Goal: Task Accomplishment & Management: Use online tool/utility

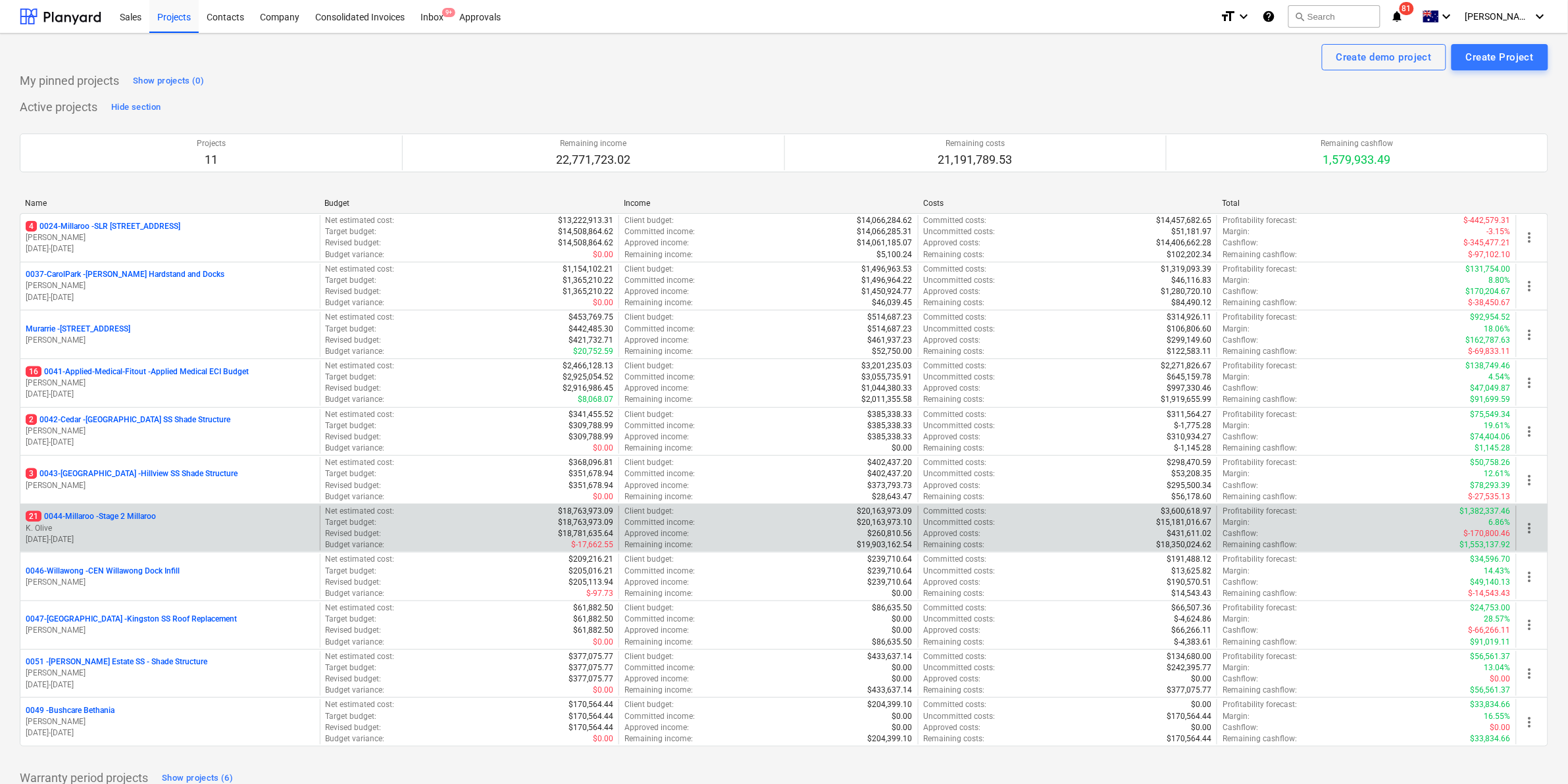
click at [95, 517] on p "21 0044-Millaroo - Stage 2 Millaroo" at bounding box center [91, 516] width 130 height 11
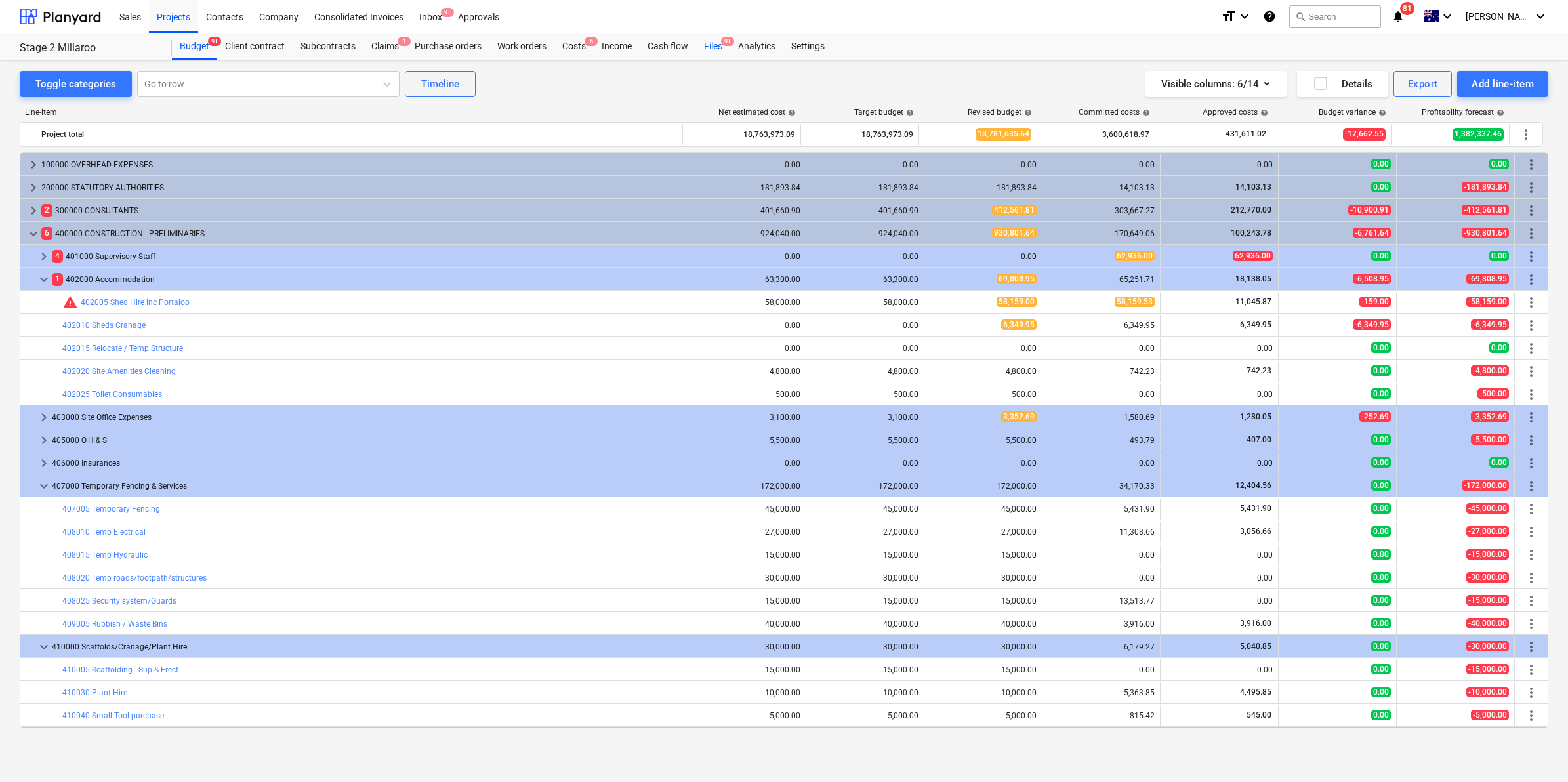
scroll to position [136, 0]
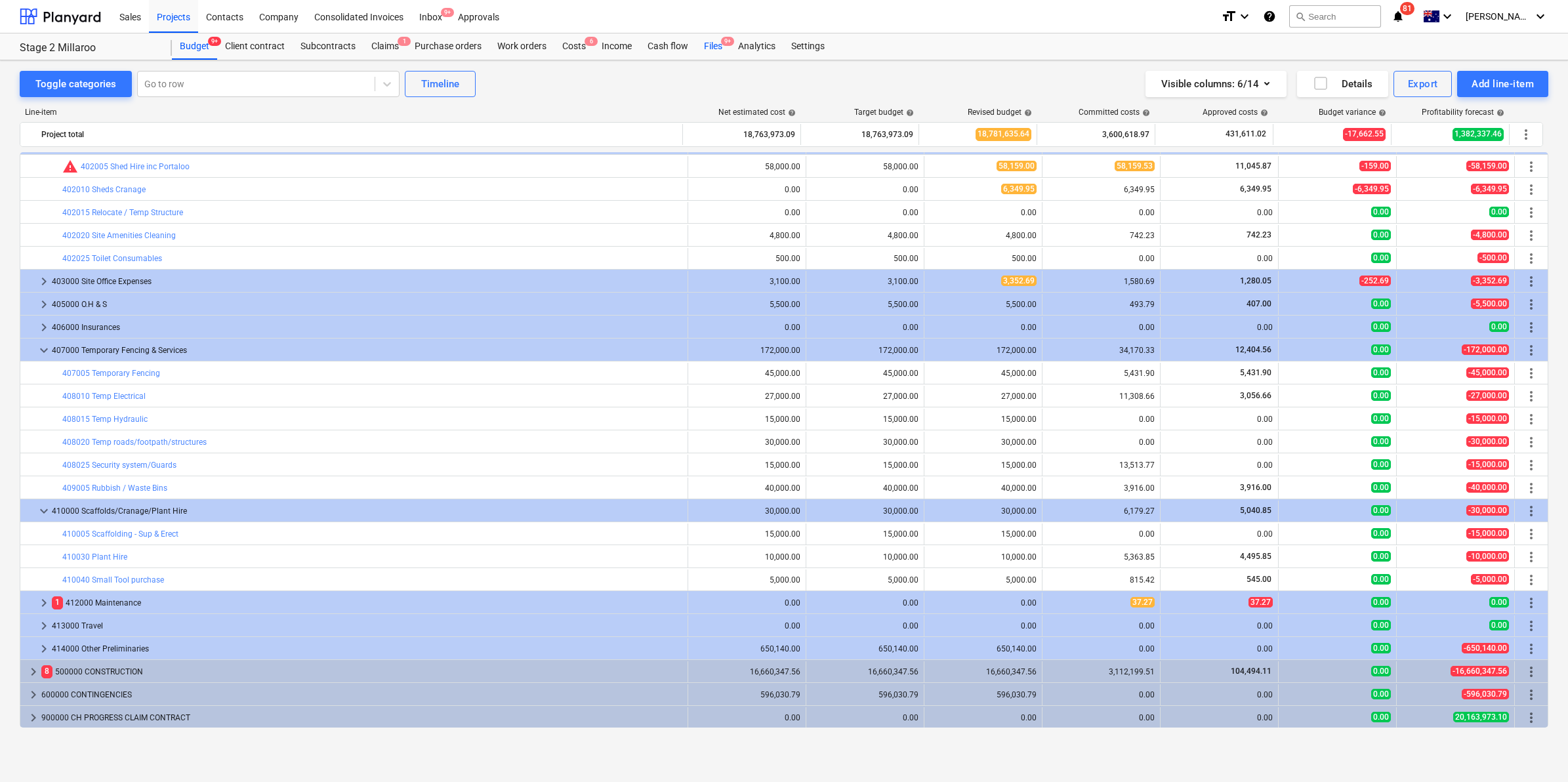
click at [716, 40] on div "Files 9+" at bounding box center [713, 47] width 34 height 26
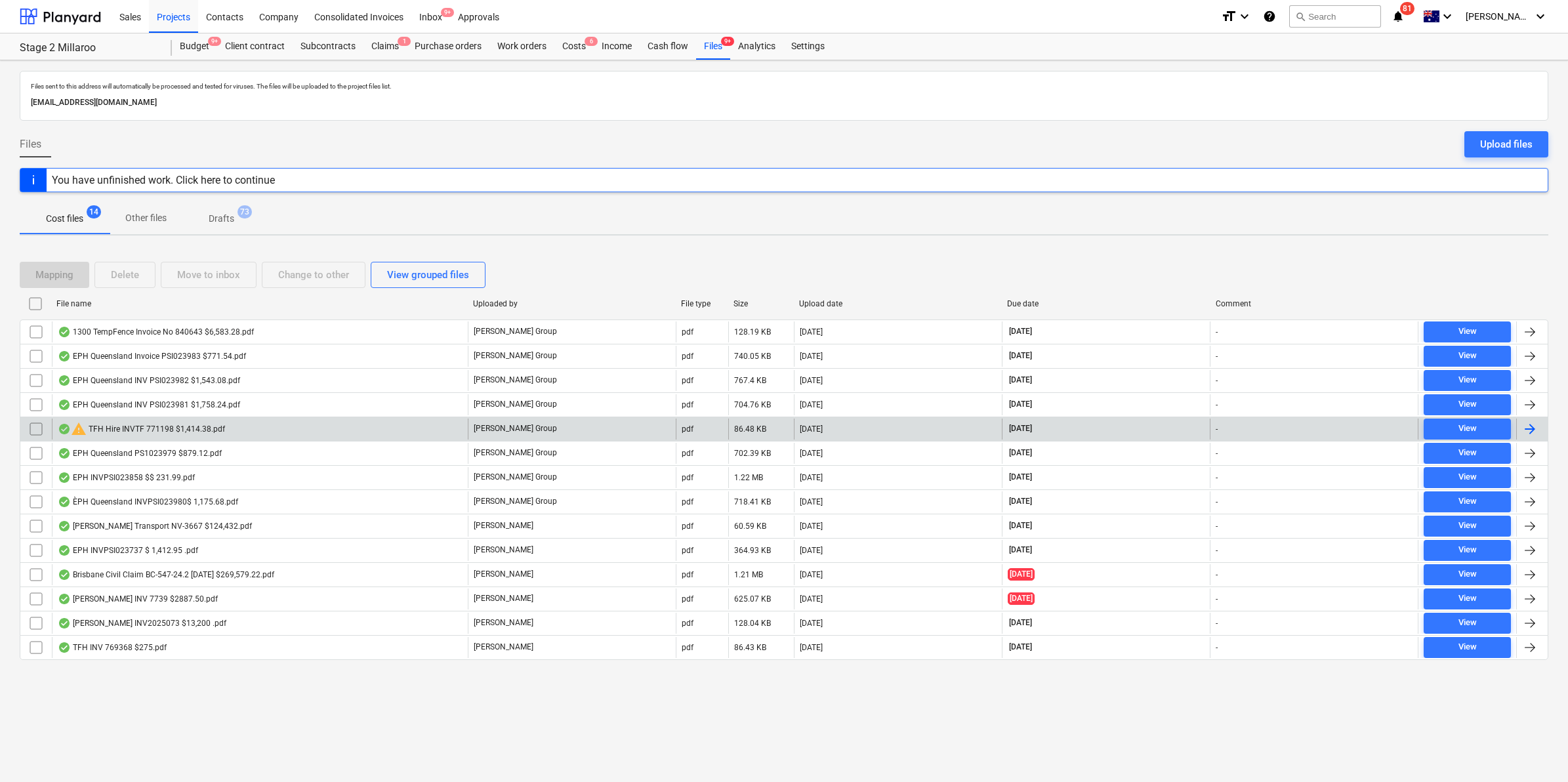
click at [194, 430] on div "warning TFH Hire INVTF 771198 $1,414.38.pdf" at bounding box center [142, 428] width 168 height 15
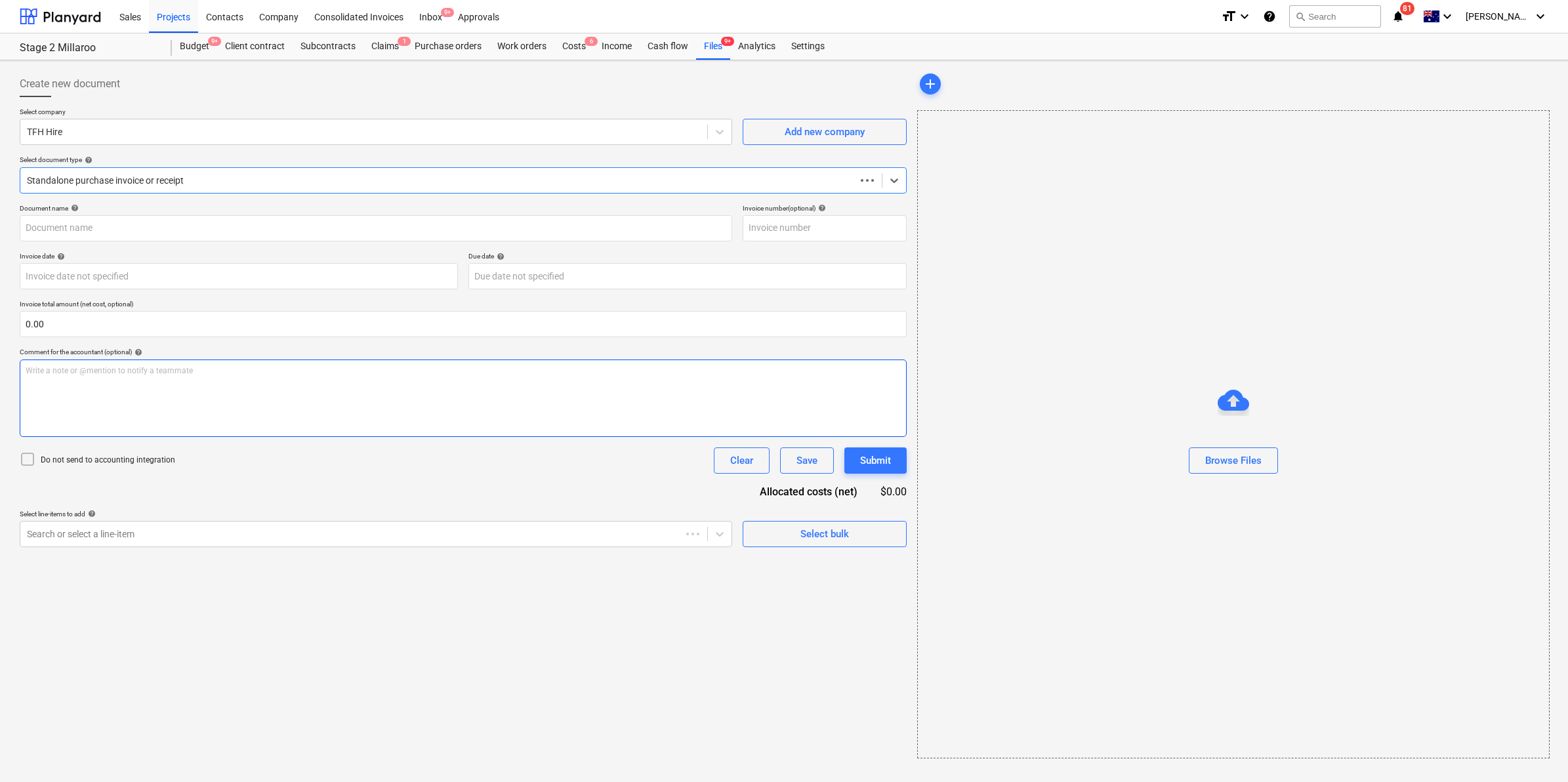
type input "771198"
type input "[DATE]"
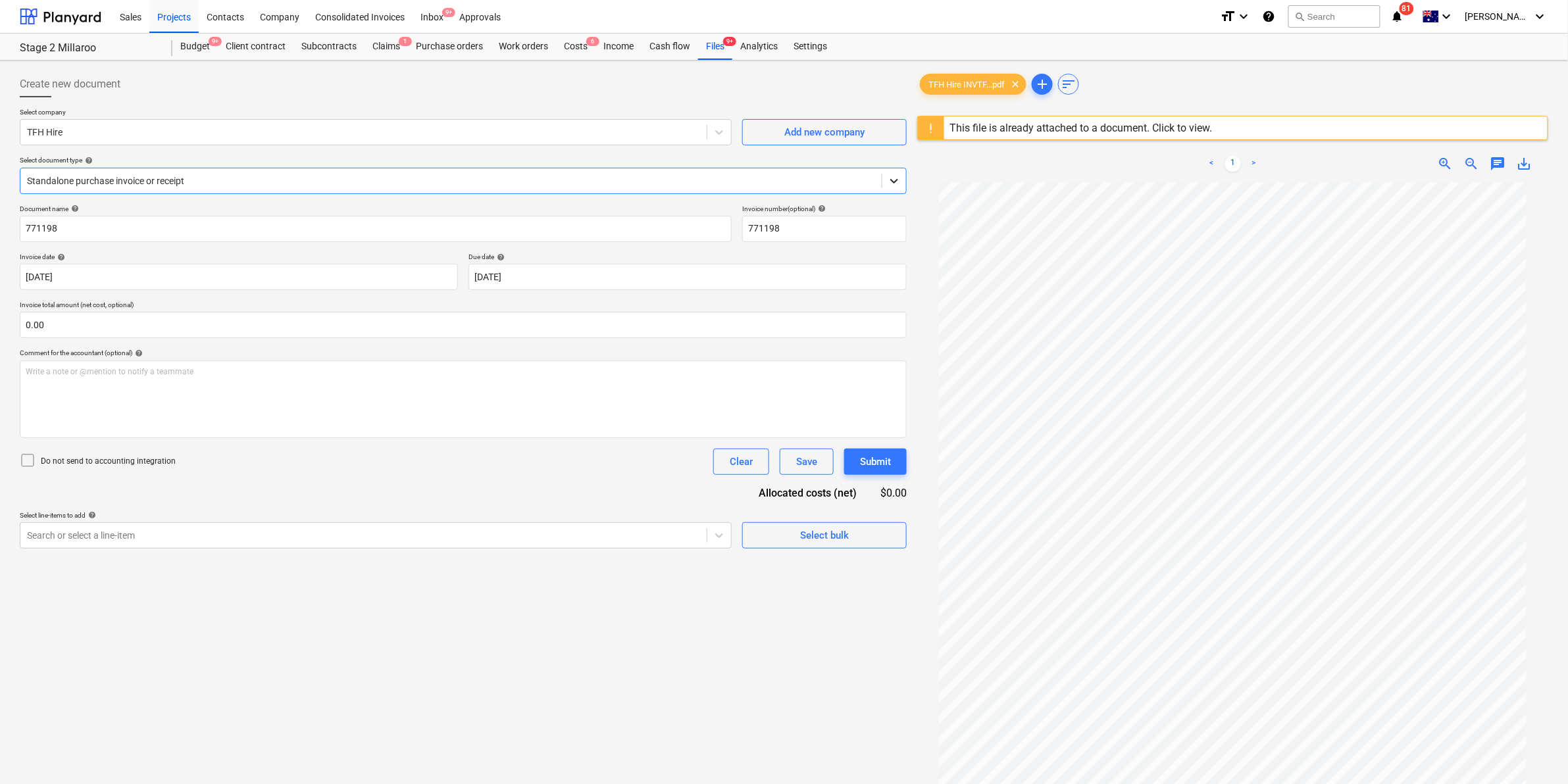
click at [885, 180] on div at bounding box center [894, 181] width 24 height 24
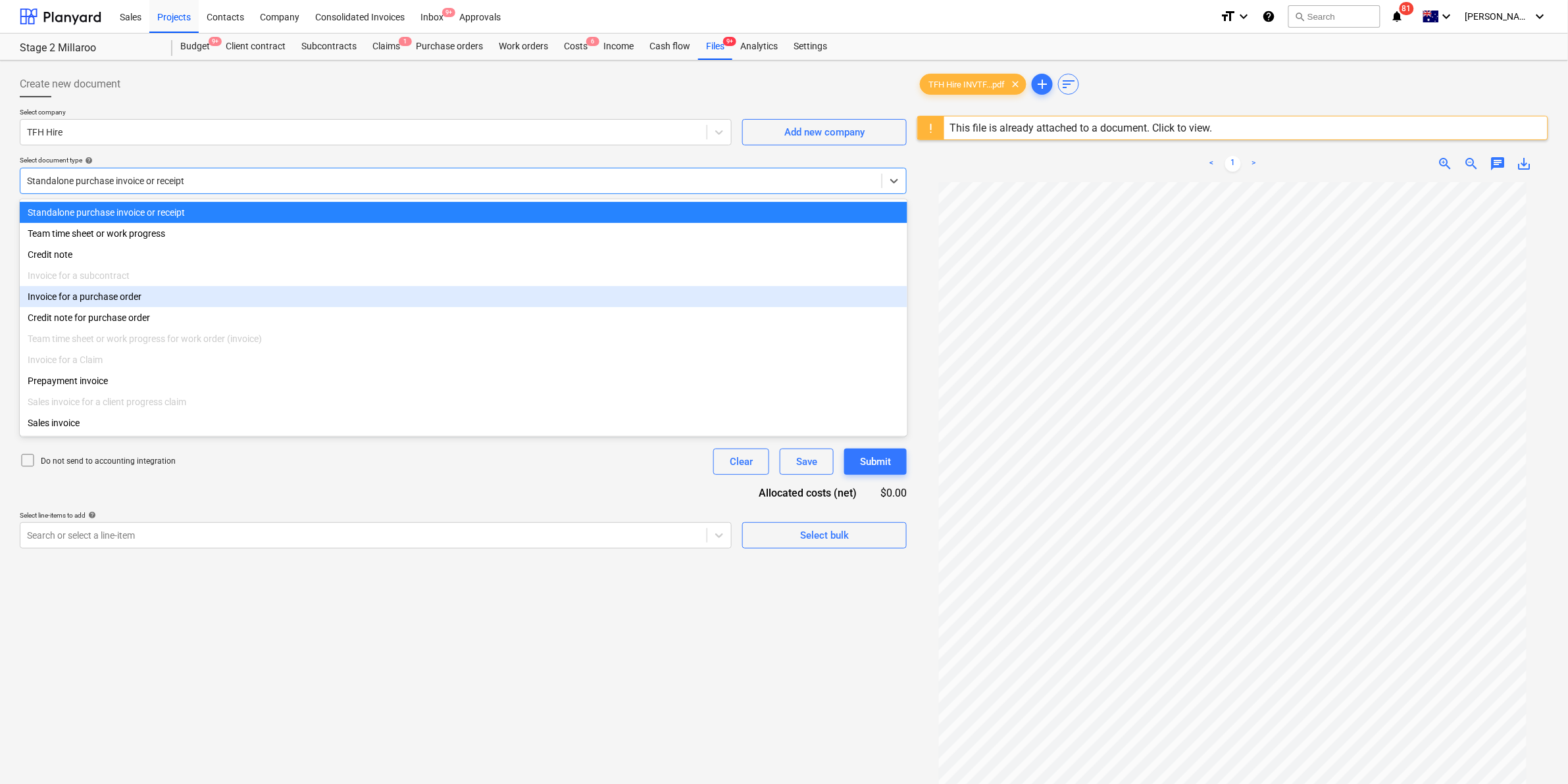
click at [132, 304] on div "Invoice for a purchase order" at bounding box center [464, 296] width 888 height 21
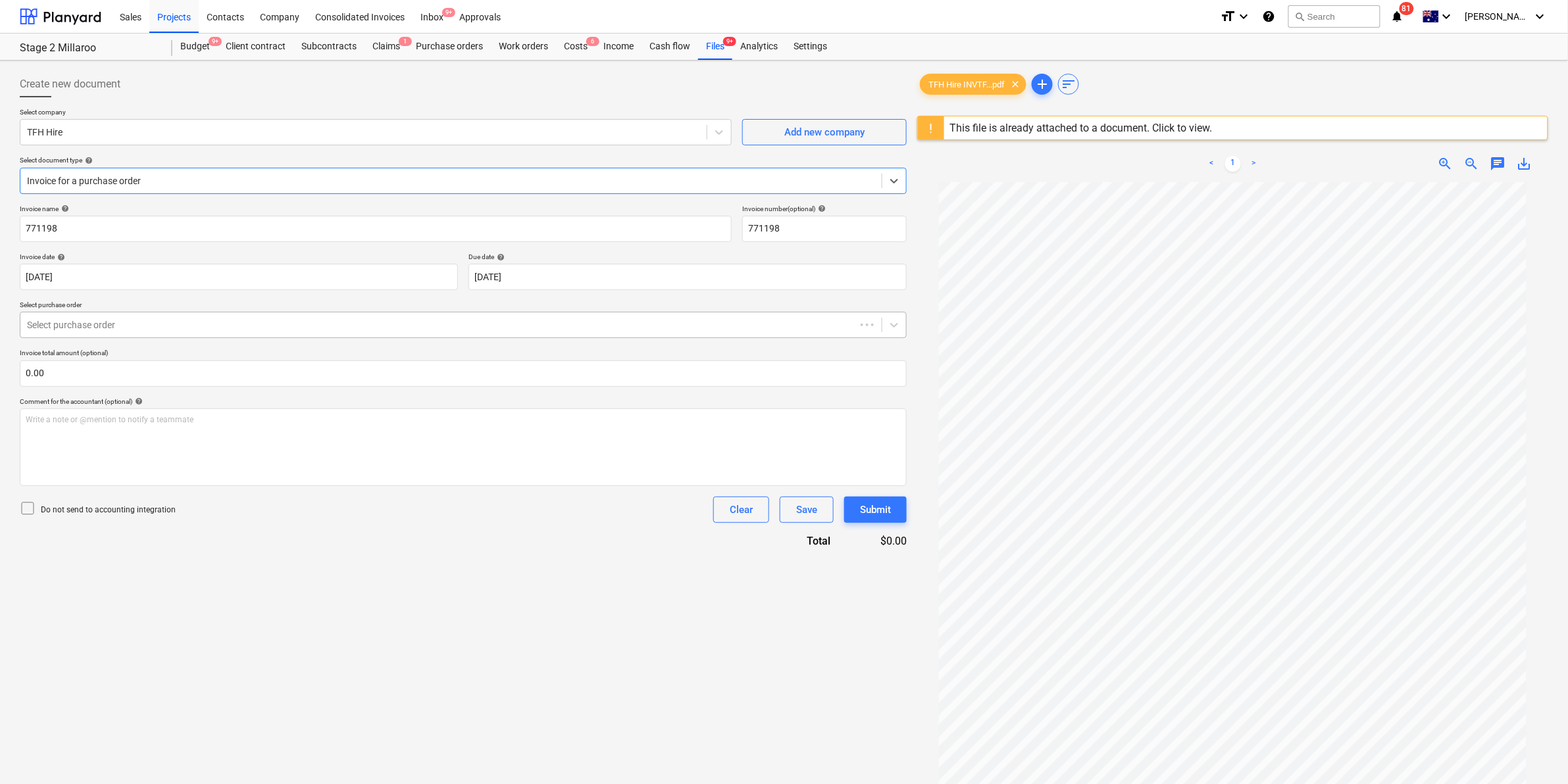
click at [155, 313] on div "Select purchase order" at bounding box center [463, 325] width 887 height 27
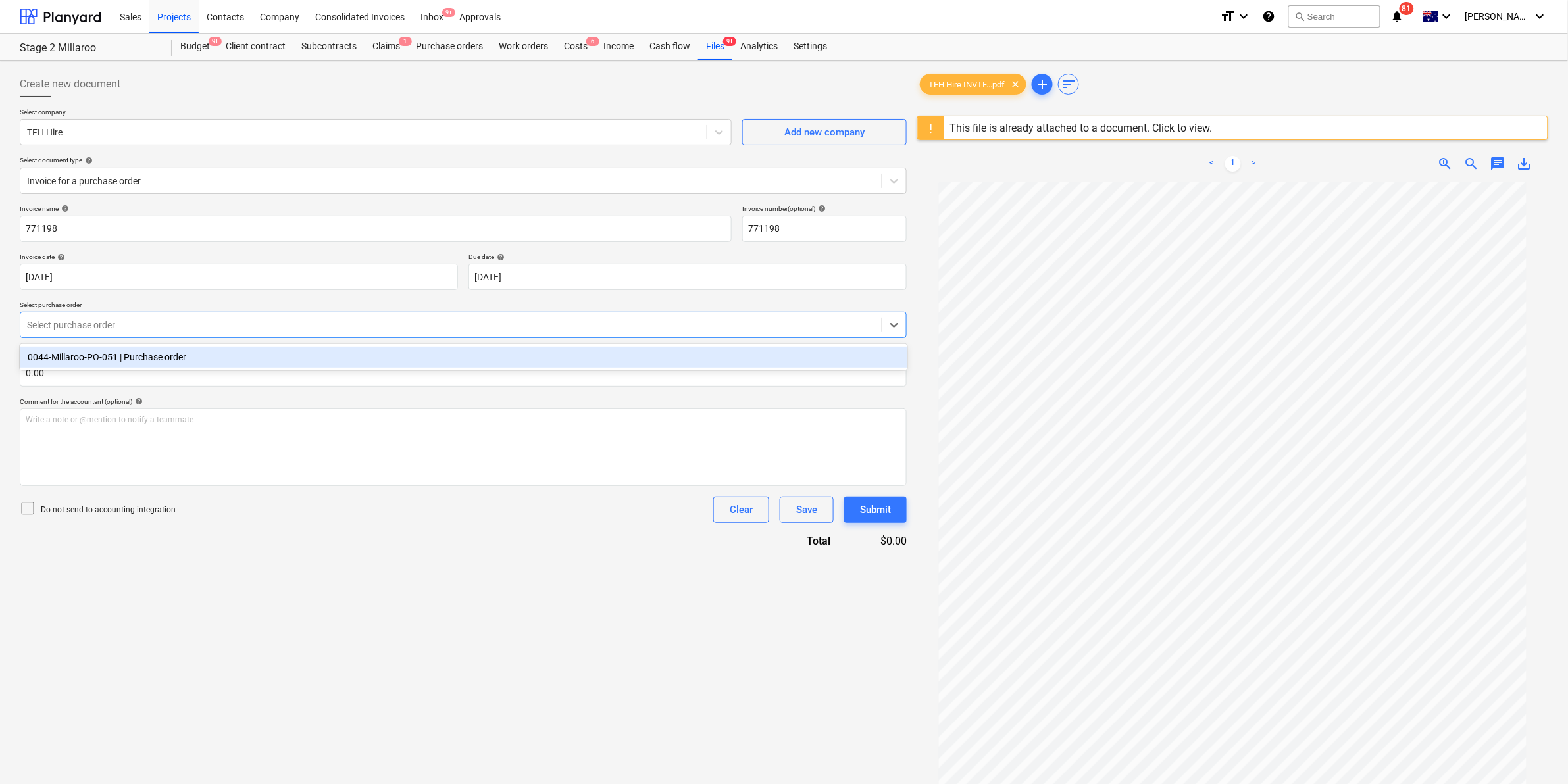
click at [149, 362] on div "0044-Millaroo-PO-051 | Purchase order" at bounding box center [464, 357] width 888 height 21
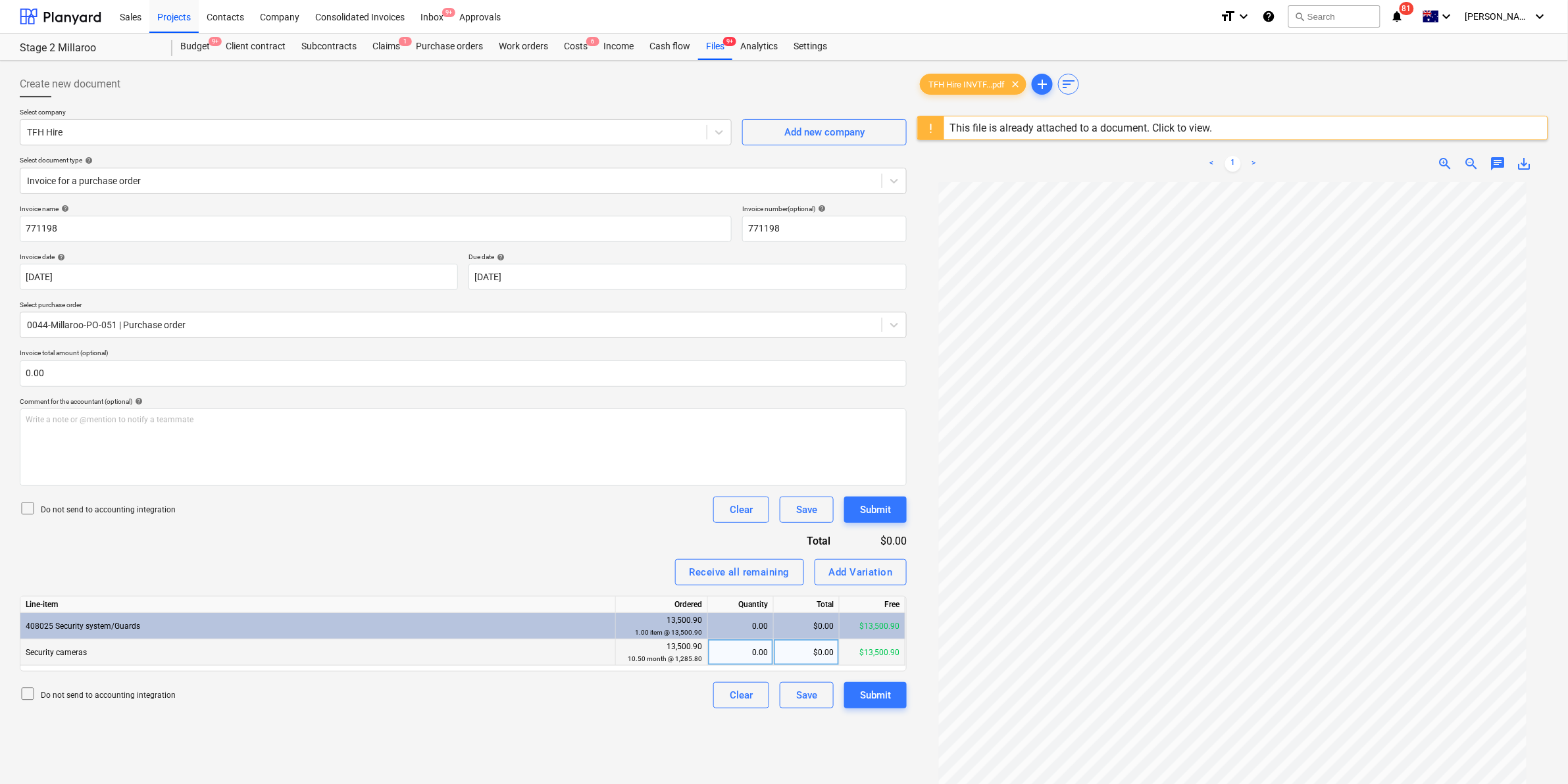
click at [817, 651] on div "$0.00" at bounding box center [806, 653] width 66 height 27
click at [728, 650] on div "0.00" at bounding box center [740, 653] width 55 height 27
type input "1"
click at [585, 708] on div "Create new document Select company TFH Hire Add new company Select document typ…" at bounding box center [463, 500] width 897 height 869
click at [882, 692] on div "Submit" at bounding box center [876, 695] width 31 height 17
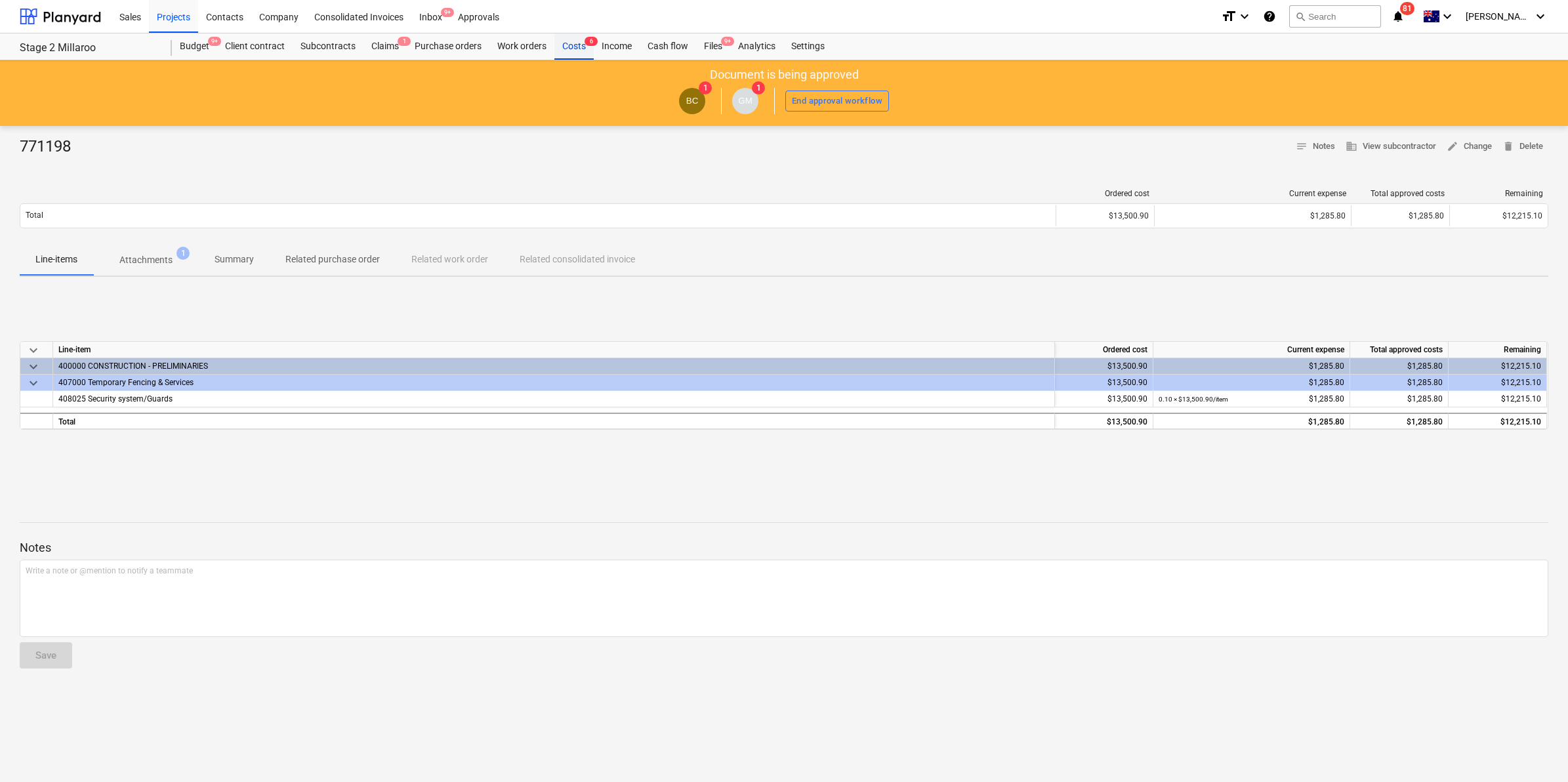
click at [575, 46] on div "Costs 6" at bounding box center [574, 47] width 40 height 26
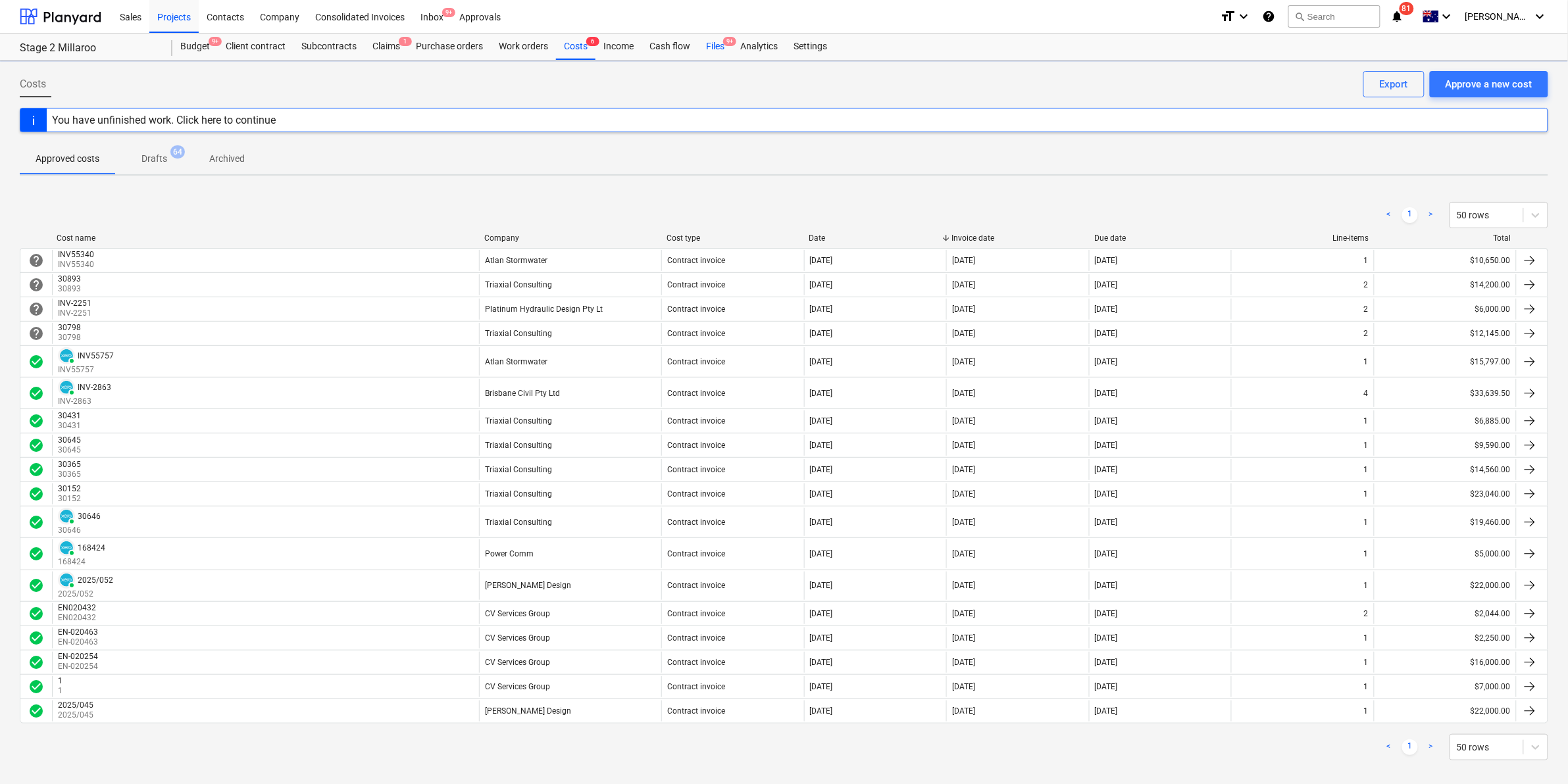
click at [721, 41] on div "Files 9+" at bounding box center [715, 47] width 34 height 27
